Goal: Task Accomplishment & Management: Use online tool/utility

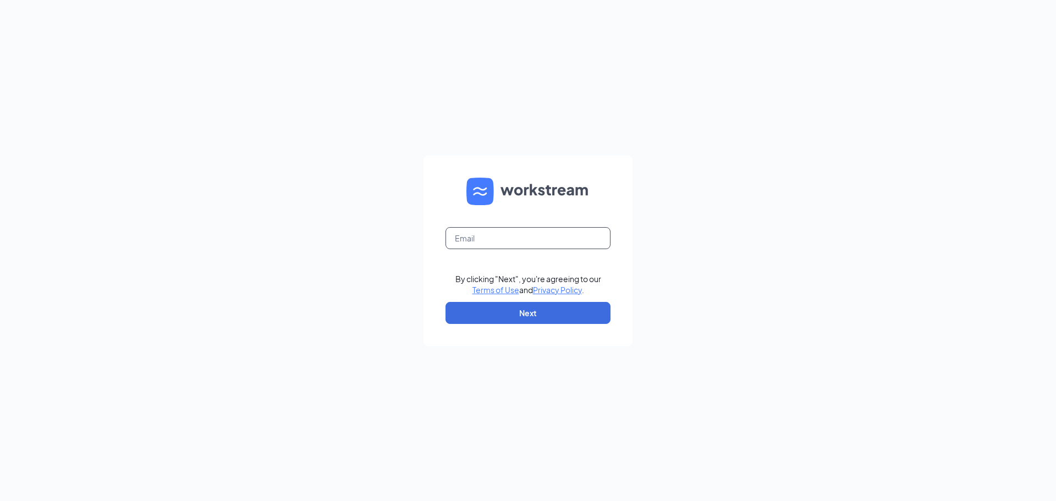
click at [547, 243] on input "text" at bounding box center [527, 238] width 165 height 22
type input "burgerkingculpeper@gmail.com"
click at [541, 310] on button "Next" at bounding box center [527, 313] width 165 height 22
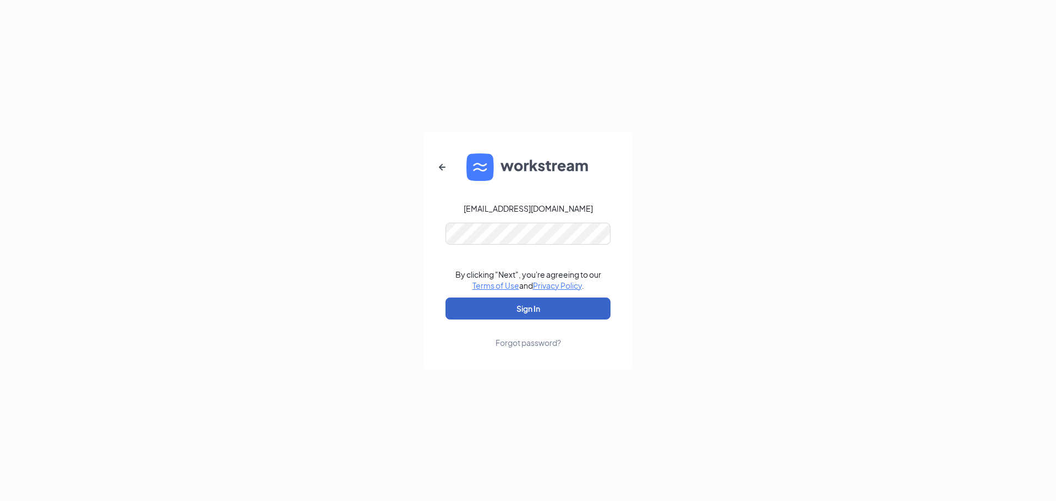
click at [536, 305] on button "Sign In" at bounding box center [527, 309] width 165 height 22
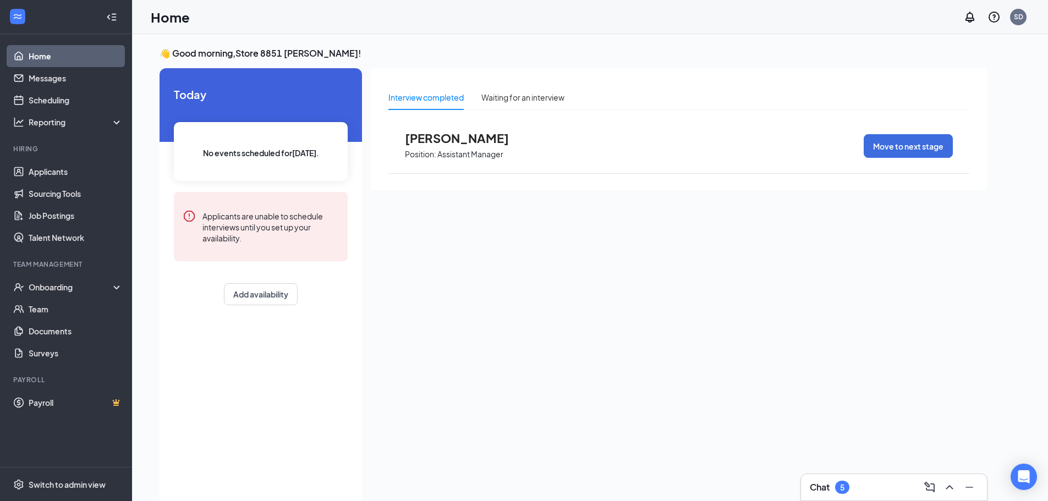
click at [445, 101] on div "Interview completed" at bounding box center [425, 97] width 75 height 12
click at [66, 287] on div "Onboarding" at bounding box center [71, 287] width 85 height 11
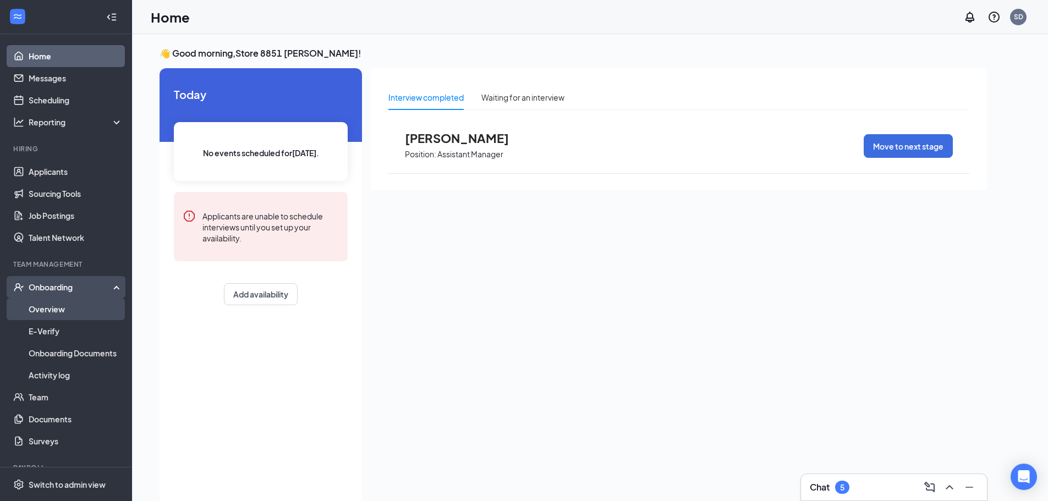
click at [58, 307] on link "Overview" at bounding box center [76, 309] width 94 height 22
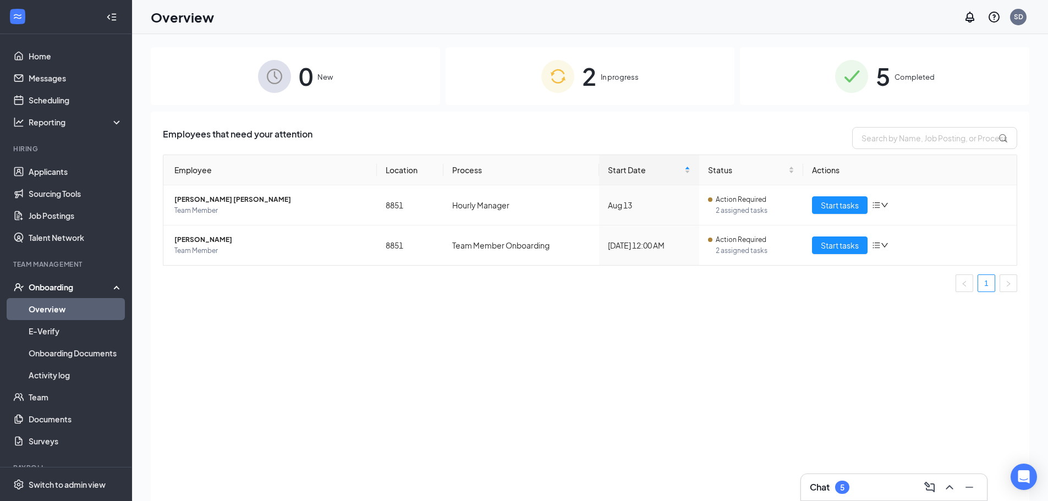
click at [889, 77] on span "5" at bounding box center [883, 76] width 14 height 38
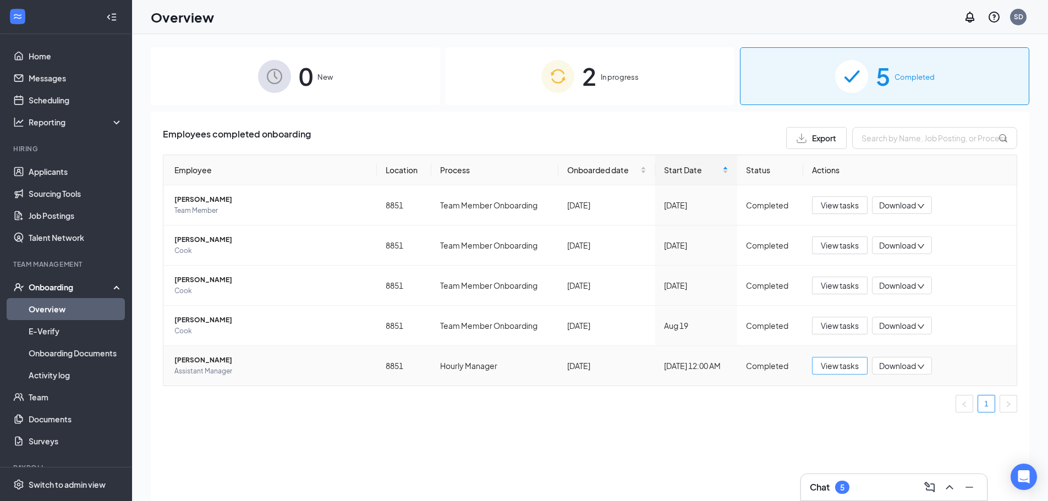
click at [833, 366] on span "View tasks" at bounding box center [840, 366] width 38 height 12
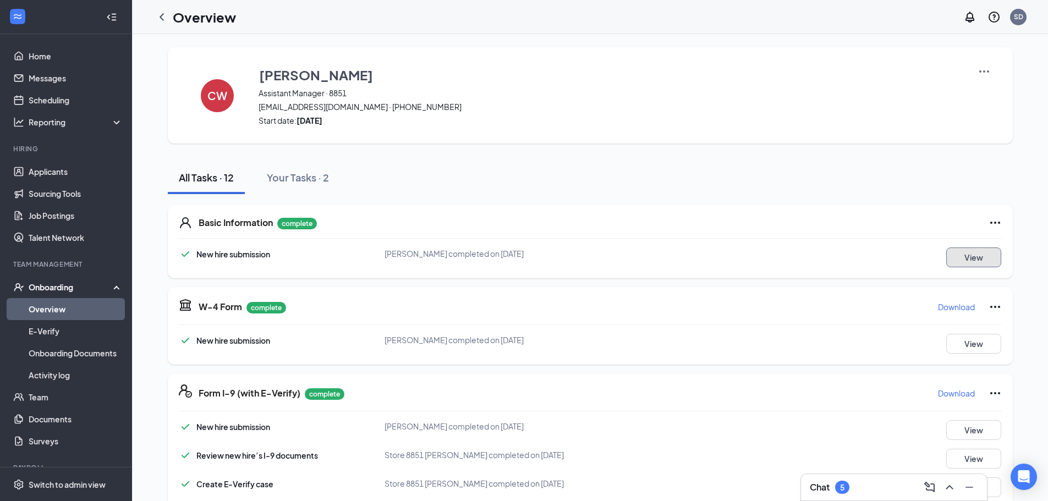
click at [955, 261] on button "View" at bounding box center [973, 257] width 55 height 20
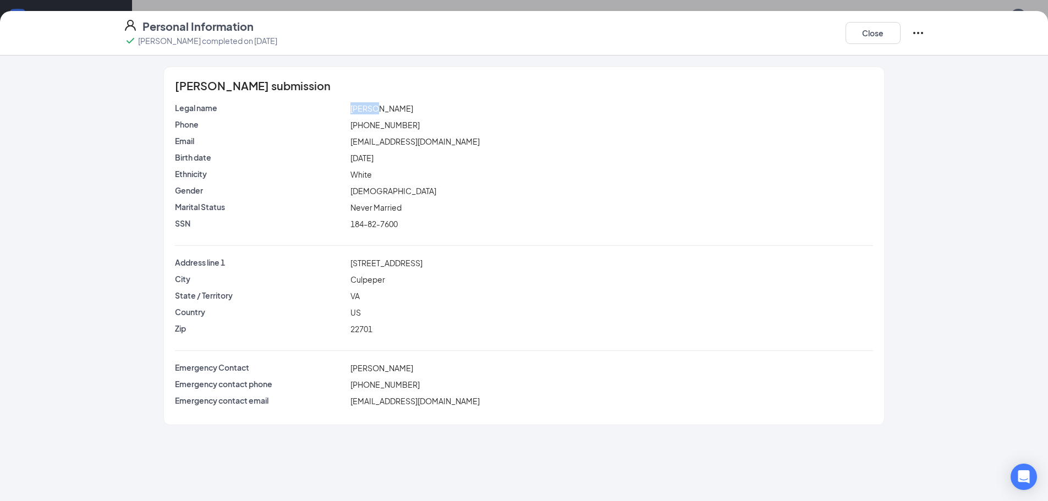
drag, startPoint x: 375, startPoint y: 111, endPoint x: 349, endPoint y: 108, distance: 26.0
click at [349, 108] on div "[PERSON_NAME]" at bounding box center [611, 108] width 526 height 12
copy span "[PERSON_NAME]"
drag, startPoint x: 403, startPoint y: 111, endPoint x: 386, endPoint y: 111, distance: 17.0
click at [386, 111] on span "[PERSON_NAME]" at bounding box center [381, 108] width 63 height 10
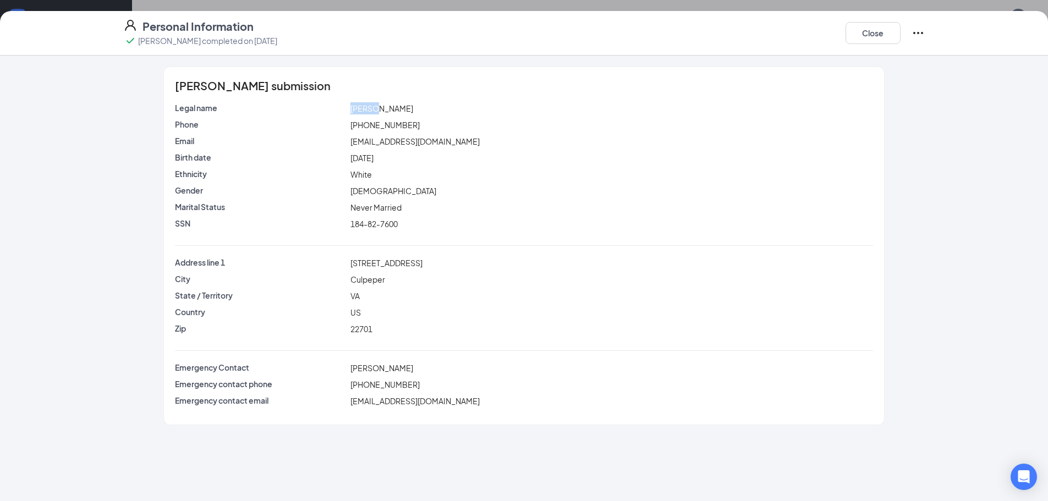
copy span "[PERSON_NAME]"
drag, startPoint x: 398, startPoint y: 225, endPoint x: 332, endPoint y: 224, distance: 66.0
click at [332, 224] on div "SSN 184-82-7600" at bounding box center [524, 224] width 702 height 12
copy div "184-82-7600"
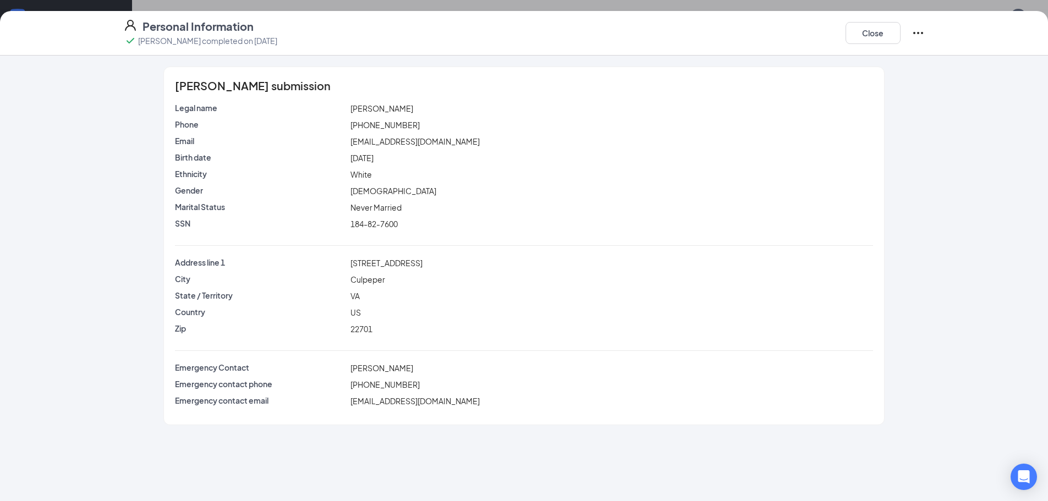
click at [408, 384] on div "[PHONE_NUMBER]" at bounding box center [611, 384] width 526 height 12
click at [416, 263] on div "[STREET_ADDRESS]" at bounding box center [611, 263] width 526 height 12
drag, startPoint x: 413, startPoint y: 263, endPoint x: 351, endPoint y: 257, distance: 62.4
click at [351, 256] on div "Legal name [PERSON_NAME] Phone [PHONE_NUMBER] Email [EMAIL_ADDRESS][DOMAIN_NAME…" at bounding box center [523, 256] width 697 height 309
copy span "[STREET_ADDRESS]"
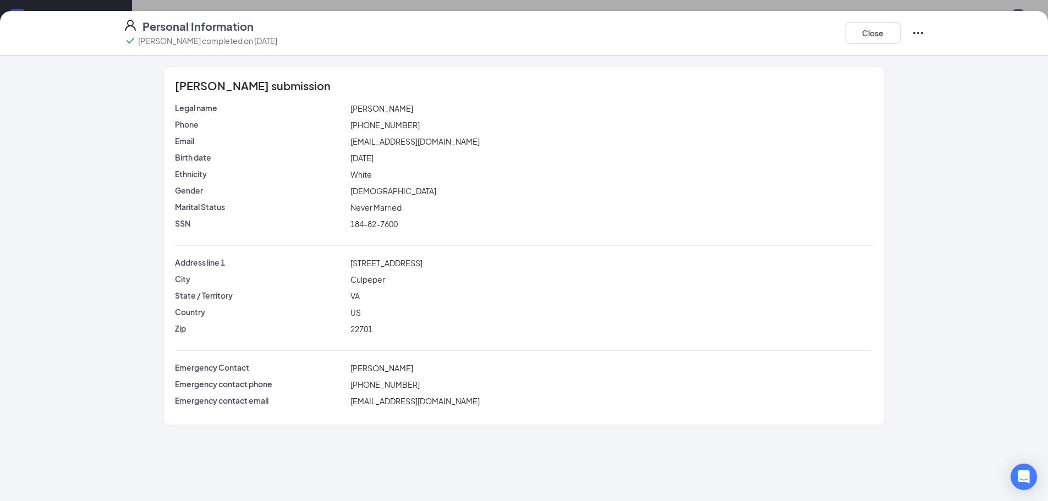
click at [376, 326] on div "22701" at bounding box center [611, 329] width 526 height 12
drag, startPoint x: 371, startPoint y: 328, endPoint x: 340, endPoint y: 320, distance: 31.9
click at [340, 320] on div "Address line [STREET_ADDRESS][US_STATE]" at bounding box center [523, 298] width 697 height 82
drag, startPoint x: 373, startPoint y: 327, endPoint x: 344, endPoint y: 321, distance: 30.3
click at [344, 321] on div "Address line [STREET_ADDRESS][US_STATE]" at bounding box center [523, 298] width 697 height 82
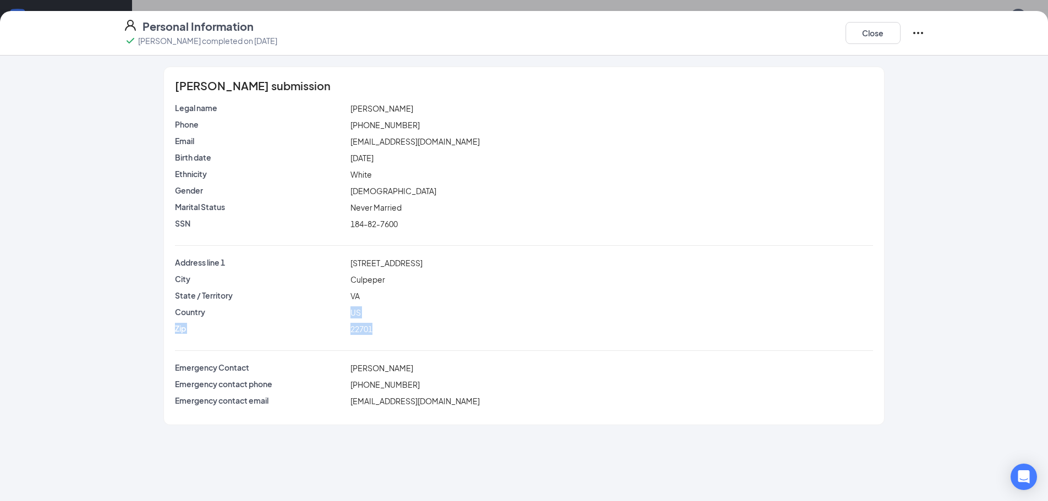
click at [410, 328] on div "22701" at bounding box center [611, 329] width 526 height 12
drag, startPoint x: 372, startPoint y: 327, endPoint x: 351, endPoint y: 324, distance: 21.6
click at [351, 324] on span "22701" at bounding box center [361, 329] width 22 height 10
copy span "22701"
click at [406, 385] on span "[PHONE_NUMBER]" at bounding box center [384, 384] width 69 height 10
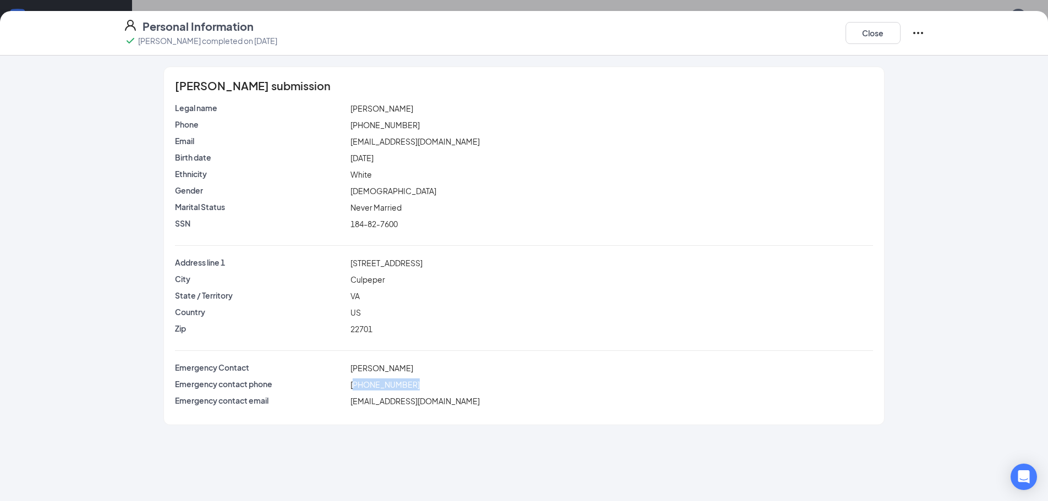
drag, startPoint x: 406, startPoint y: 385, endPoint x: 353, endPoint y: 381, distance: 53.5
click at [353, 381] on span "[PHONE_NUMBER]" at bounding box center [384, 384] width 69 height 10
drag, startPoint x: 406, startPoint y: 124, endPoint x: 350, endPoint y: 126, distance: 55.6
click at [351, 124] on span "[PHONE_NUMBER]" at bounding box center [384, 125] width 69 height 10
copy span "[PHONE_NUMBER]"
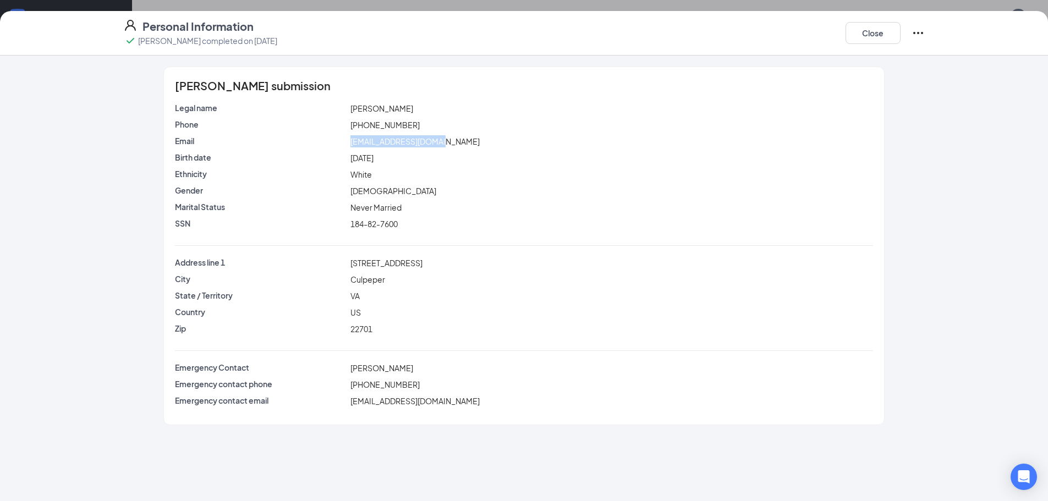
drag, startPoint x: 439, startPoint y: 144, endPoint x: 346, endPoint y: 138, distance: 93.1
click at [346, 137] on div "Email [EMAIL_ADDRESS][DOMAIN_NAME]" at bounding box center [524, 141] width 702 height 12
copy div "[EMAIL_ADDRESS][DOMAIN_NAME]"
click at [377, 142] on span "[EMAIL_ADDRESS][DOMAIN_NAME]" at bounding box center [414, 141] width 129 height 10
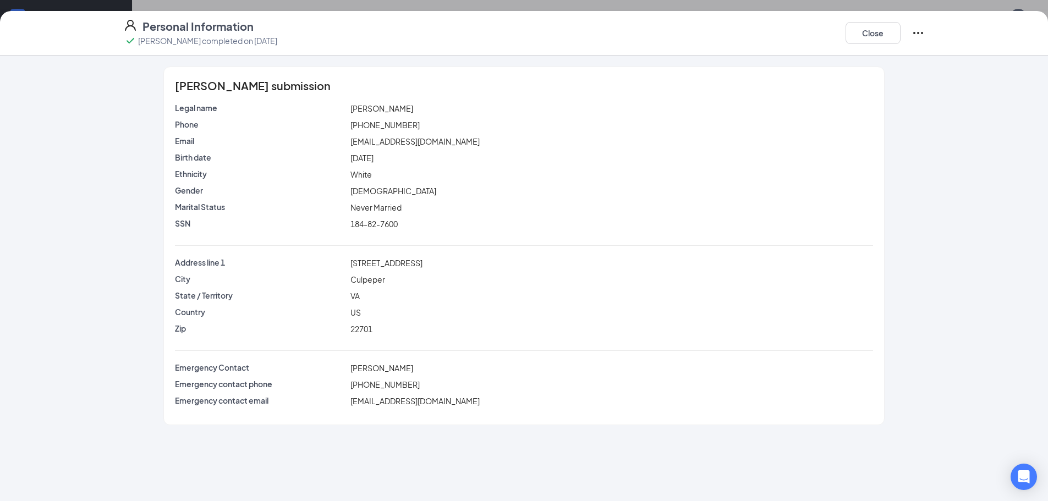
click at [442, 141] on div "[EMAIL_ADDRESS][DOMAIN_NAME]" at bounding box center [611, 141] width 526 height 12
drag, startPoint x: 438, startPoint y: 140, endPoint x: 348, endPoint y: 136, distance: 90.8
click at [348, 136] on div "Email [EMAIL_ADDRESS][DOMAIN_NAME]" at bounding box center [524, 141] width 702 height 12
copy div "[EMAIL_ADDRESS][DOMAIN_NAME]"
click at [373, 158] on span "[DATE]" at bounding box center [361, 158] width 23 height 10
